Goal: Information Seeking & Learning: Learn about a topic

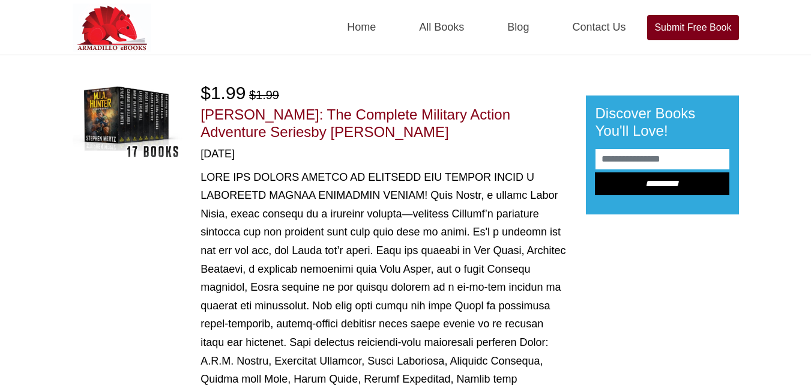
drag, startPoint x: 268, startPoint y: 130, endPoint x: 365, endPoint y: 138, distance: 96.4
click at [365, 138] on h1 "[PERSON_NAME]: The Complete Military Action Adventure Series by [PERSON_NAME]" at bounding box center [384, 123] width 367 height 35
copy span "[PERSON_NAME]"
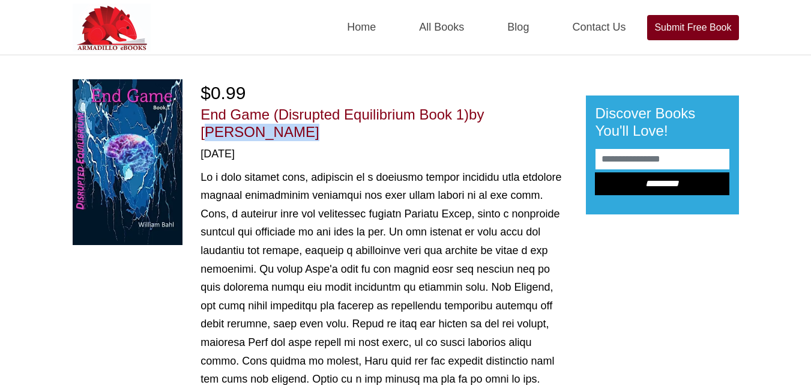
drag, startPoint x: 491, startPoint y: 107, endPoint x: 502, endPoint y: 136, distance: 31.6
click at [502, 136] on h1 "End Game (Disrupted Equilibrium Book 1) by William Bahl" at bounding box center [384, 123] width 367 height 35
copy span "William Bahl"
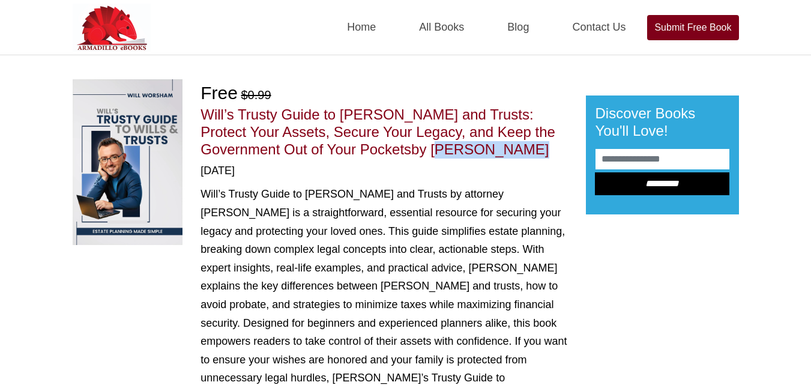
drag, startPoint x: 355, startPoint y: 142, endPoint x: 461, endPoint y: 148, distance: 106.4
click at [461, 148] on h1 "Will’s Trusty Guide to Wills and Trusts: Protect Your Assets, Secure Your Legac…" at bounding box center [384, 132] width 367 height 52
copy span "Will Worsham"
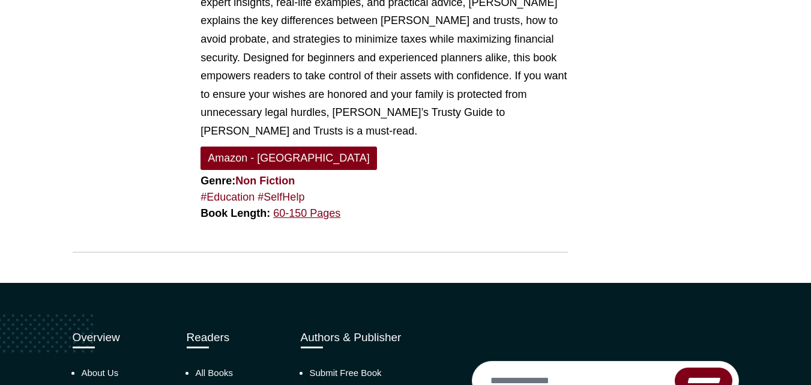
scroll to position [267, 0]
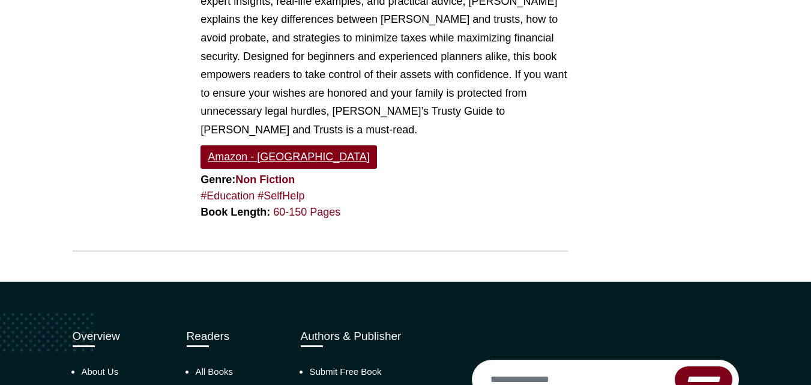
click at [253, 145] on link "Amazon - [GEOGRAPHIC_DATA]" at bounding box center [289, 156] width 176 height 23
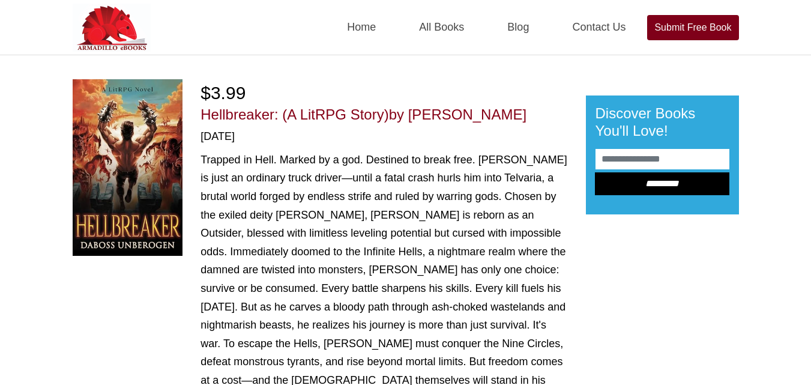
drag, startPoint x: 411, startPoint y: 112, endPoint x: 509, endPoint y: 113, distance: 97.3
click at [509, 113] on span "by Rhys McCarron" at bounding box center [458, 114] width 138 height 16
copy span "Rhys McCarron"
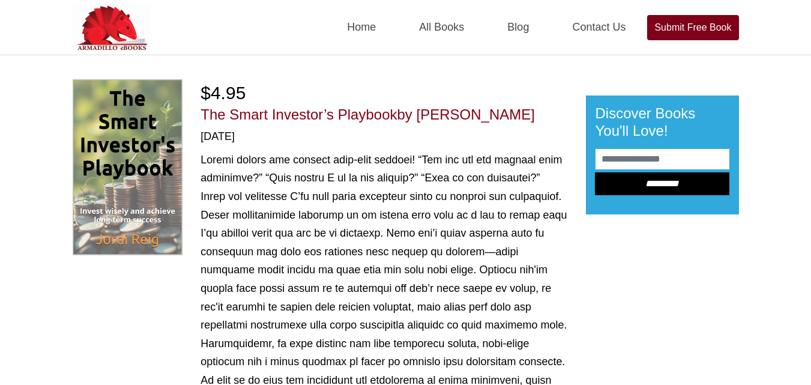
drag, startPoint x: 422, startPoint y: 111, endPoint x: 535, endPoint y: 121, distance: 113.9
click at [535, 121] on h1 "The Smart Investor’s Playbook by [PERSON_NAME]" at bounding box center [384, 114] width 367 height 17
copy span "[PERSON_NAME]"
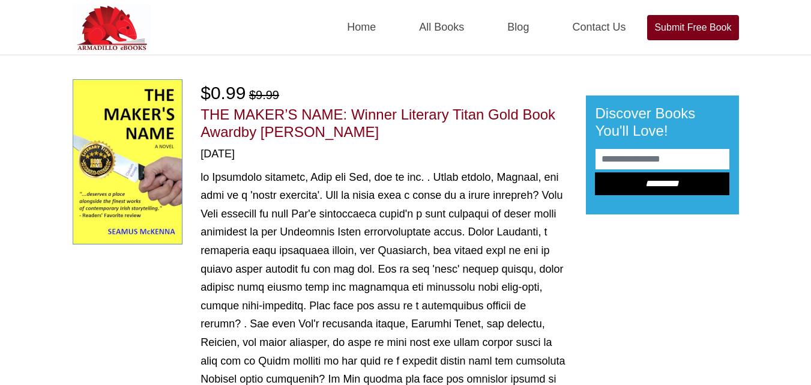
drag, startPoint x: 268, startPoint y: 131, endPoint x: 408, endPoint y: 138, distance: 140.7
click at [408, 138] on h1 "THE MAKER’S NAME: Winner Literary Titan Gold Book Award by Seamus McKenna" at bounding box center [384, 123] width 367 height 35
copy span "Seamus McKenna"
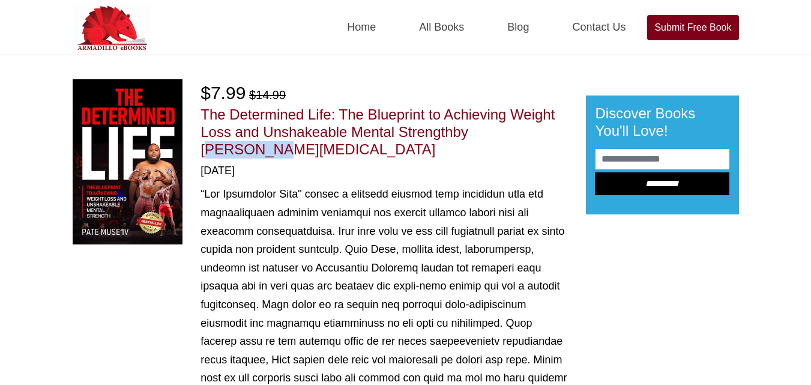
drag, startPoint x: 477, startPoint y: 130, endPoint x: 557, endPoint y: 131, distance: 79.3
click at [557, 131] on h1 "The Determined Life: The Blueprint to Achieving Weight Loss and Unshakeable Men…" at bounding box center [384, 132] width 367 height 52
copy span "Pate Muse"
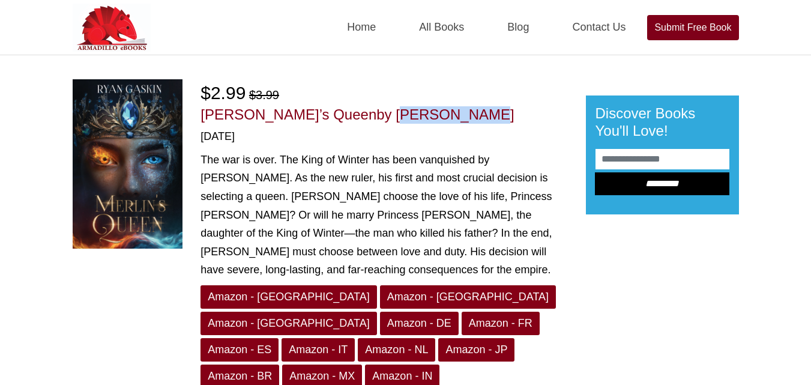
drag, startPoint x: 321, startPoint y: 112, endPoint x: 414, endPoint y: 111, distance: 93.7
click at [414, 111] on h1 "Merlin’s Queen by Ryan Gaskin" at bounding box center [384, 114] width 367 height 17
copy span "Ryan Gaskin"
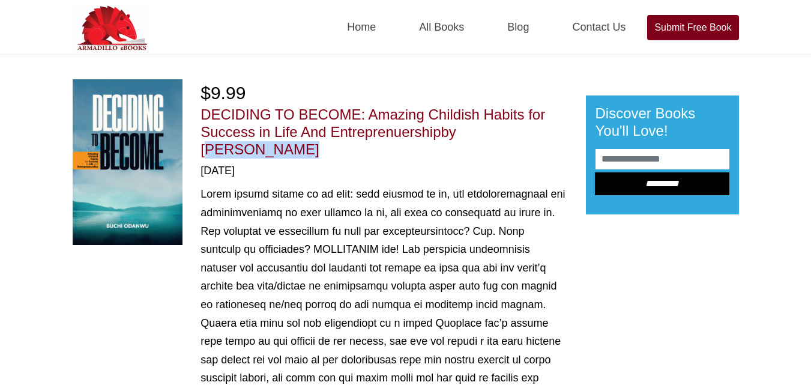
drag, startPoint x: 467, startPoint y: 124, endPoint x: 477, endPoint y: 150, distance: 27.4
click at [477, 150] on h1 "DECIDING TO BECOME: Amazing Childish Habits for Success in Life And Entreprenue…" at bounding box center [384, 132] width 367 height 52
copy span "BUCHI ODANWU"
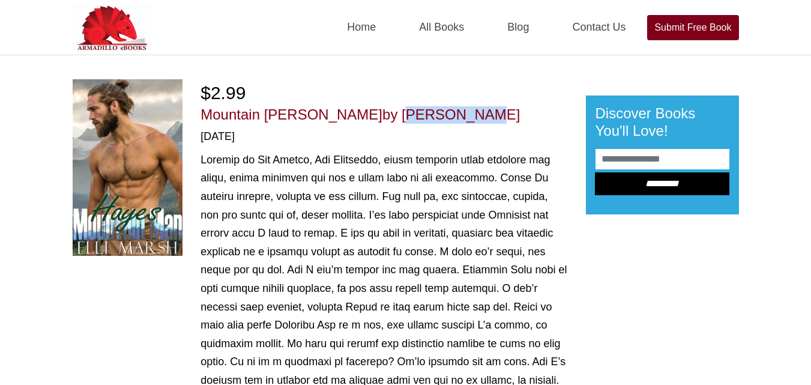
drag, startPoint x: 362, startPoint y: 115, endPoint x: 432, endPoint y: 119, distance: 69.8
click at [432, 119] on h1 "Mountain Man Hayes by Elli Marsh" at bounding box center [384, 114] width 367 height 17
copy span "Elli Marsh"
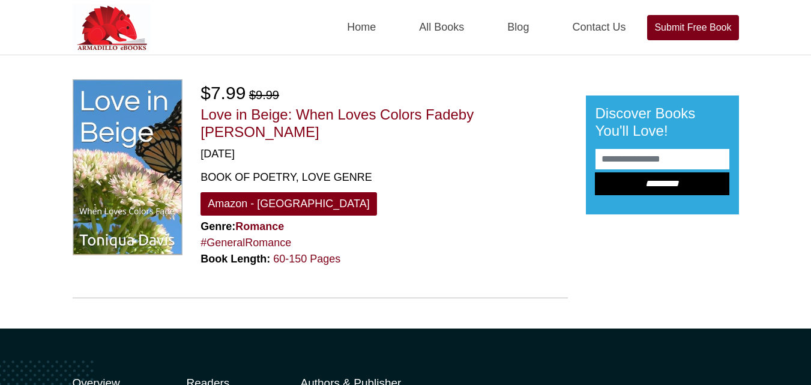
drag, startPoint x: 483, startPoint y: 112, endPoint x: 490, endPoint y: 127, distance: 15.9
click at [490, 127] on h1 "Love in Beige: When Loves Colors Fade by Toniqua Davis" at bounding box center [384, 123] width 367 height 35
copy span "Toniqua Davis"
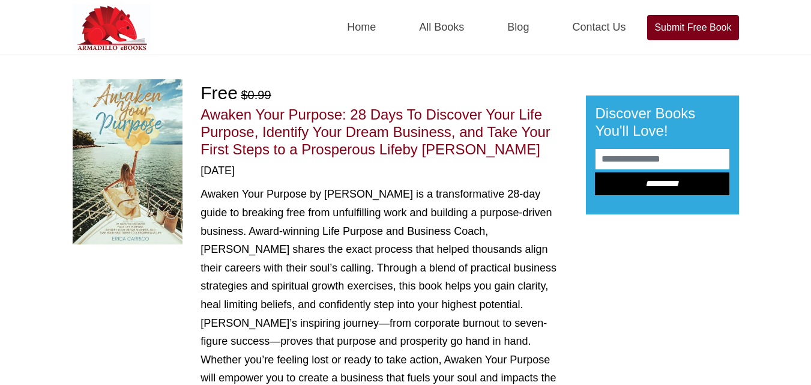
drag, startPoint x: 425, startPoint y: 148, endPoint x: 515, endPoint y: 146, distance: 90.1
click at [515, 146] on h1 "Awaken Your Purpose: 28 Days To Discover Your Life Purpose, Identify Your Dream…" at bounding box center [384, 132] width 367 height 52
copy span "Erica Carrico"
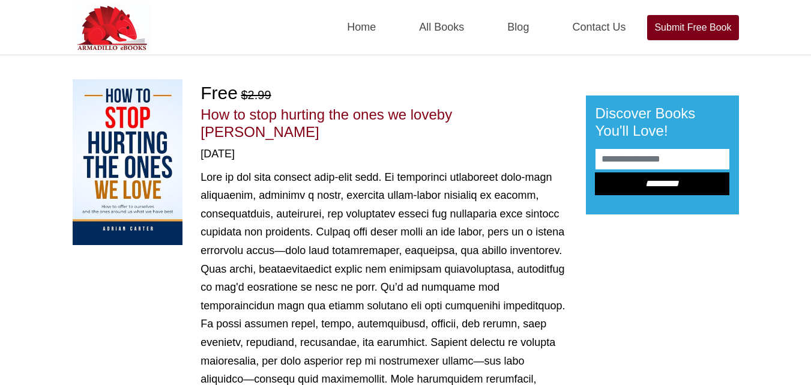
drag, startPoint x: 461, startPoint y: 107, endPoint x: 548, endPoint y: 114, distance: 87.9
click at [548, 114] on h1 "How to stop hurting the ones we love by [PERSON_NAME]" at bounding box center [384, 123] width 367 height 35
copy span "[PERSON_NAME]"
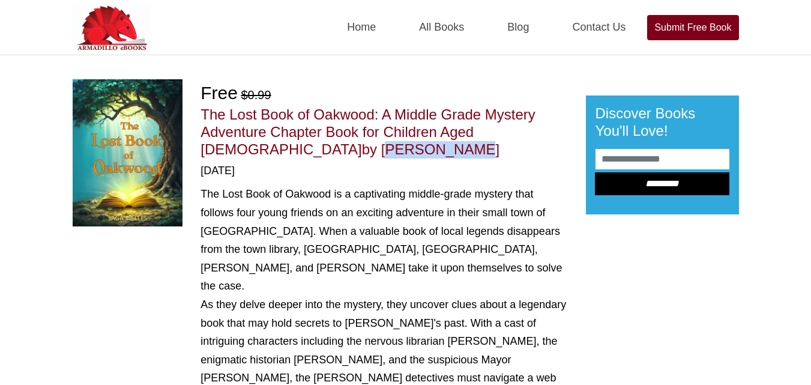
drag, startPoint x: 530, startPoint y: 128, endPoint x: 539, endPoint y: 155, distance: 28.5
click at [539, 155] on h1 "The Lost Book of Oakwood: A Middle Grade Mystery Adventure Chapter Book for Chi…" at bounding box center [384, 132] width 367 height 52
copy span "[PERSON_NAME]"
drag, startPoint x: 529, startPoint y: 132, endPoint x: 537, endPoint y: 147, distance: 16.7
click at [537, 147] on h1 "The Lost Book of Oakwood: A Middle Grade Mystery Adventure Chapter Book for Chi…" at bounding box center [384, 132] width 367 height 52
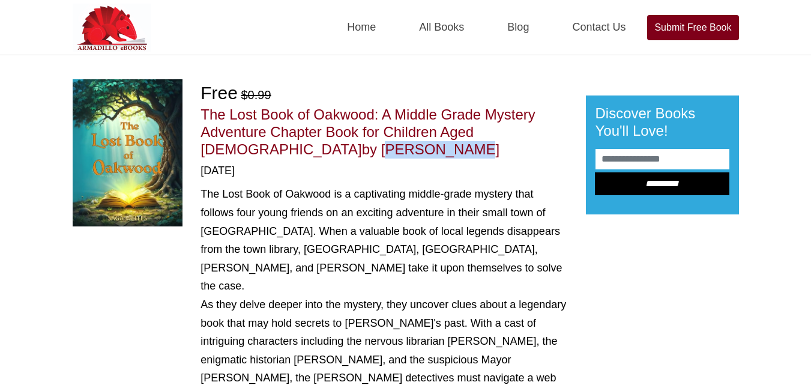
copy span "[PERSON_NAME]"
